Goal: Find specific page/section: Find specific page/section

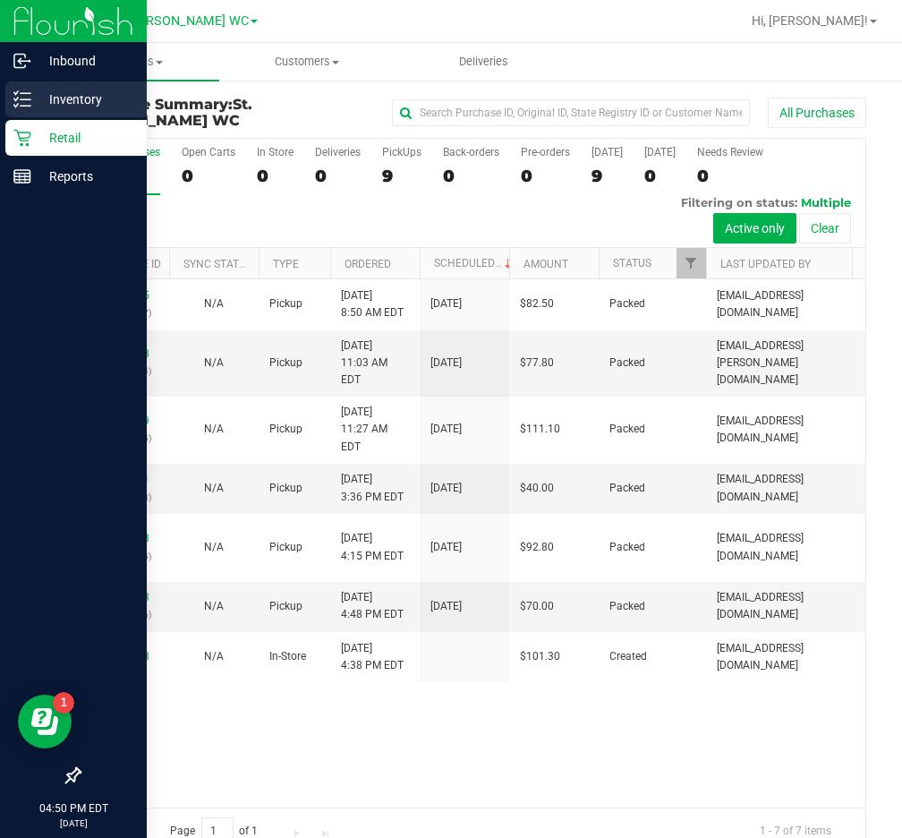
click at [30, 88] on div "Inventory" at bounding box center [75, 99] width 141 height 36
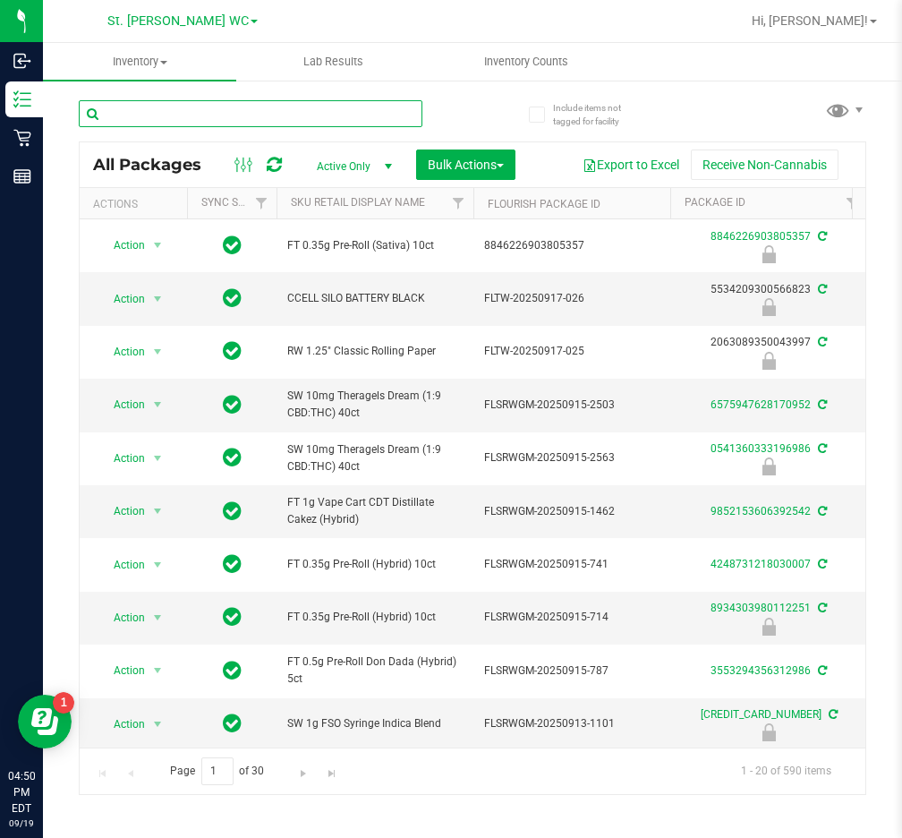
click at [373, 110] on input "text" at bounding box center [251, 113] width 344 height 27
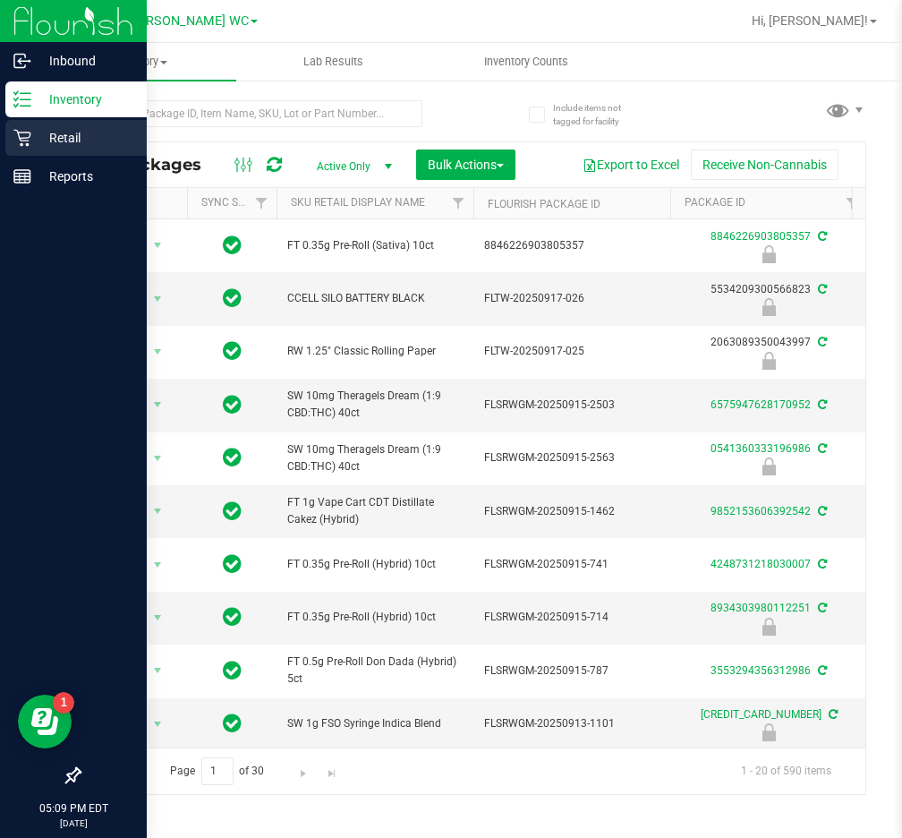
click at [21, 154] on div "Retail" at bounding box center [75, 138] width 141 height 36
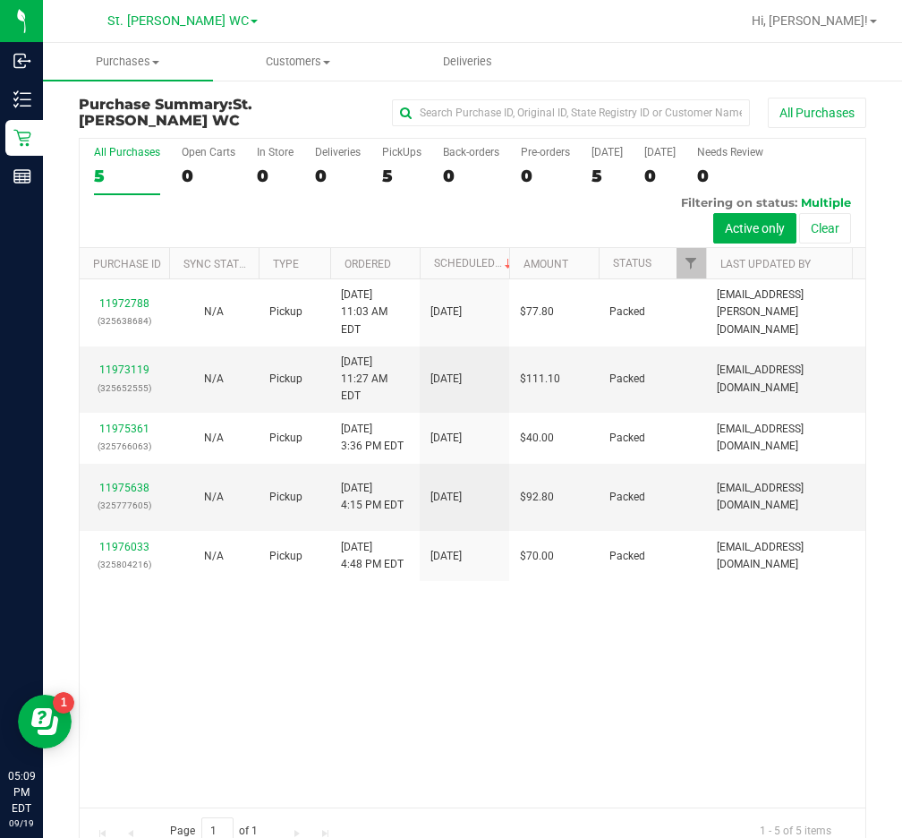
drag, startPoint x: 496, startPoint y: 641, endPoint x: 840, endPoint y: 602, distance: 346.7
click at [495, 641] on div "11972788 (325638684) N/A Pickup [DATE] 11:03 AM EDT 9/19/2025 $77.80 Packed [EM…" at bounding box center [473, 543] width 786 height 528
click at [485, 621] on div "11972788 (325638684) N/A Pickup [DATE] 11:03 AM EDT 9/19/2025 $77.80 Packed [EM…" at bounding box center [473, 543] width 786 height 528
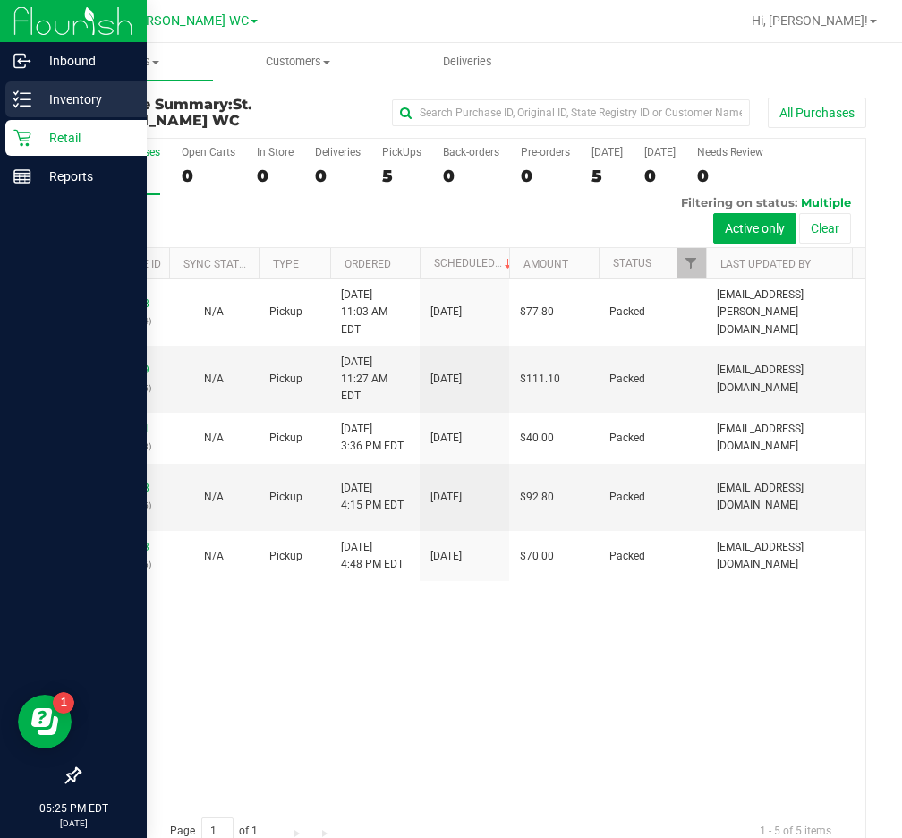
click at [73, 110] on div "Inventory" at bounding box center [75, 99] width 141 height 36
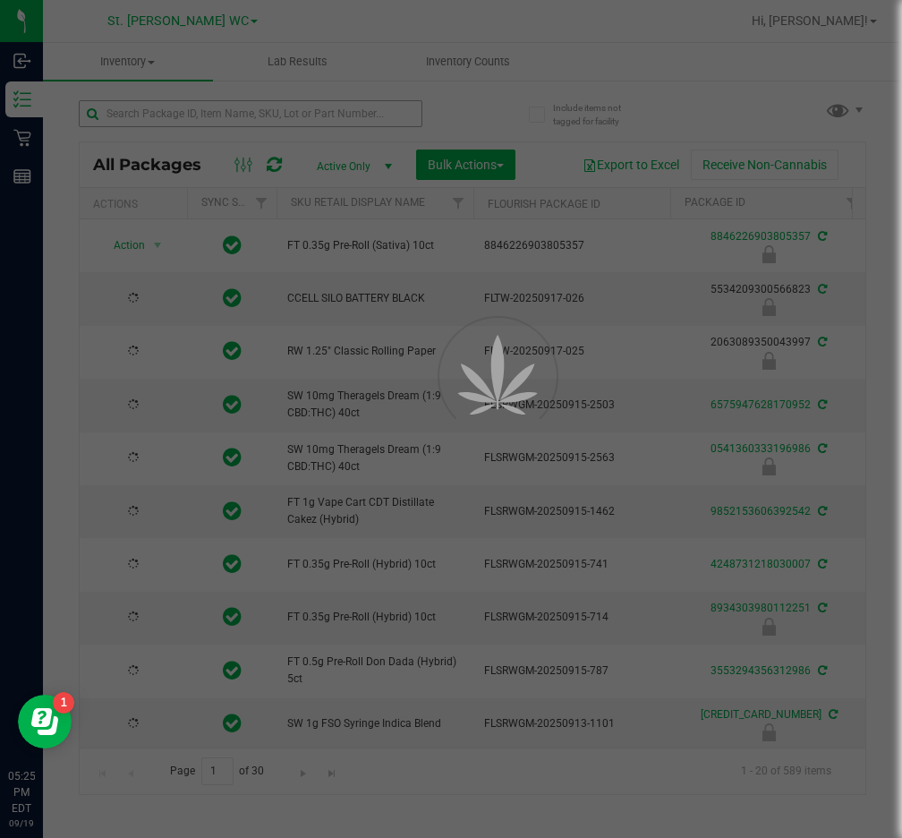
click at [294, 106] on div at bounding box center [451, 419] width 902 height 838
click at [268, 110] on input "text" at bounding box center [251, 113] width 344 height 27
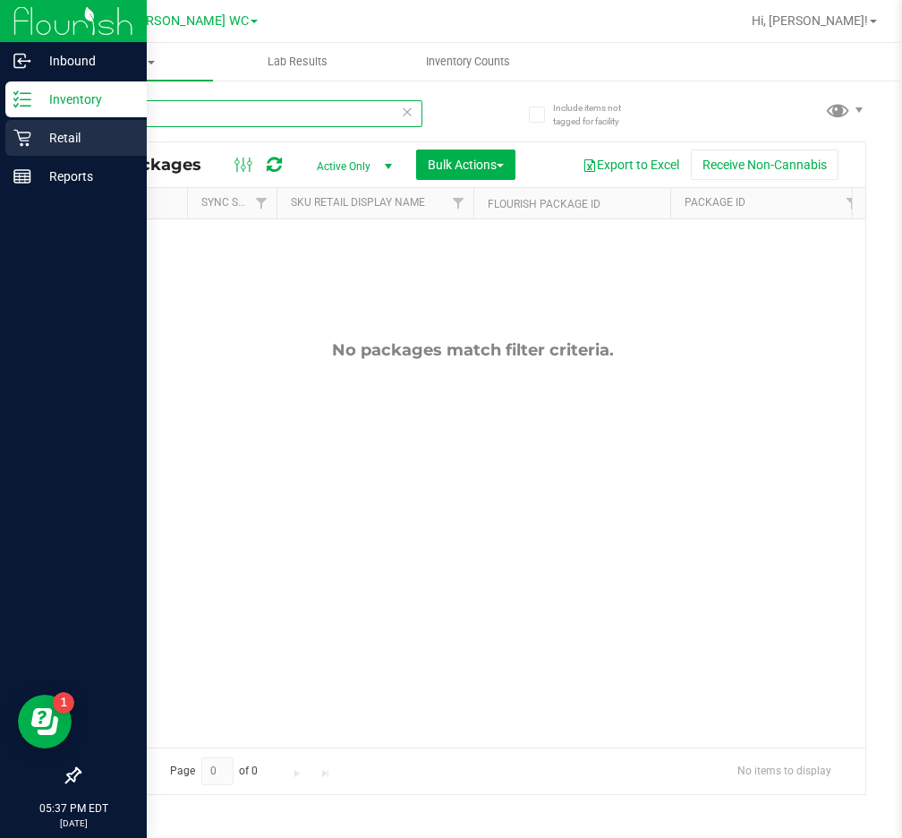
type input "swt"
click at [63, 132] on p "Retail" at bounding box center [84, 137] width 107 height 21
